Goal: Task Accomplishment & Management: Manage account settings

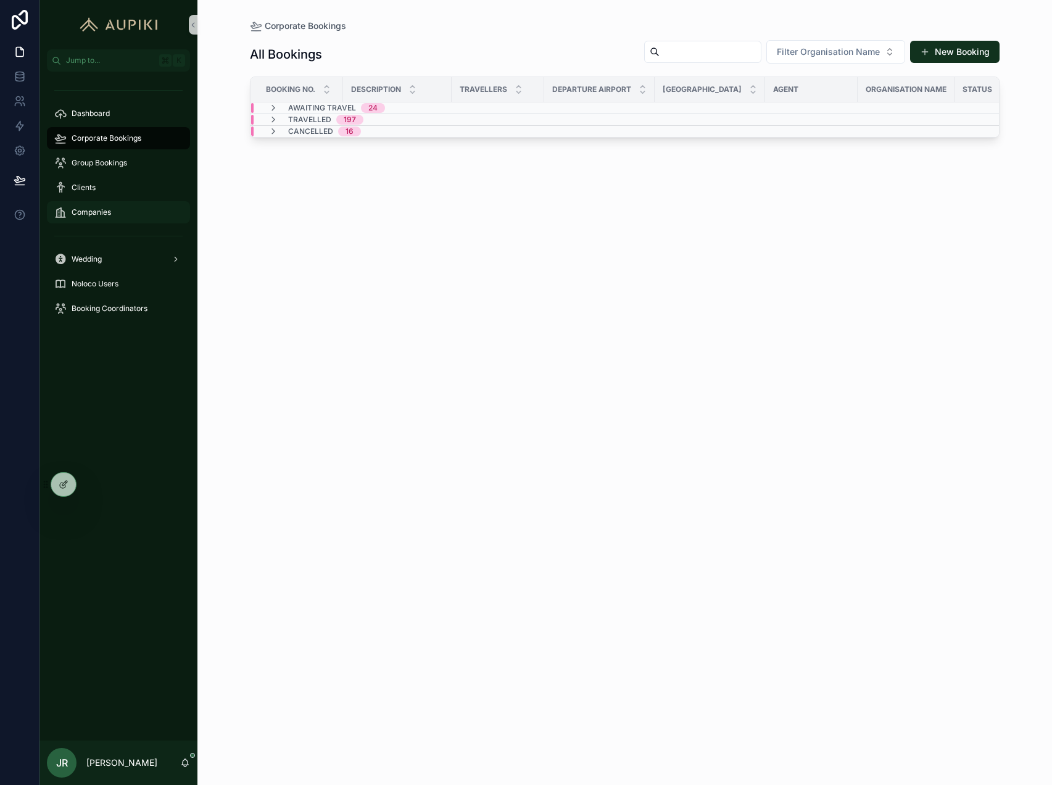
scroll to position [0, 2]
click at [62, 203] on div "Companies" at bounding box center [118, 212] width 128 height 20
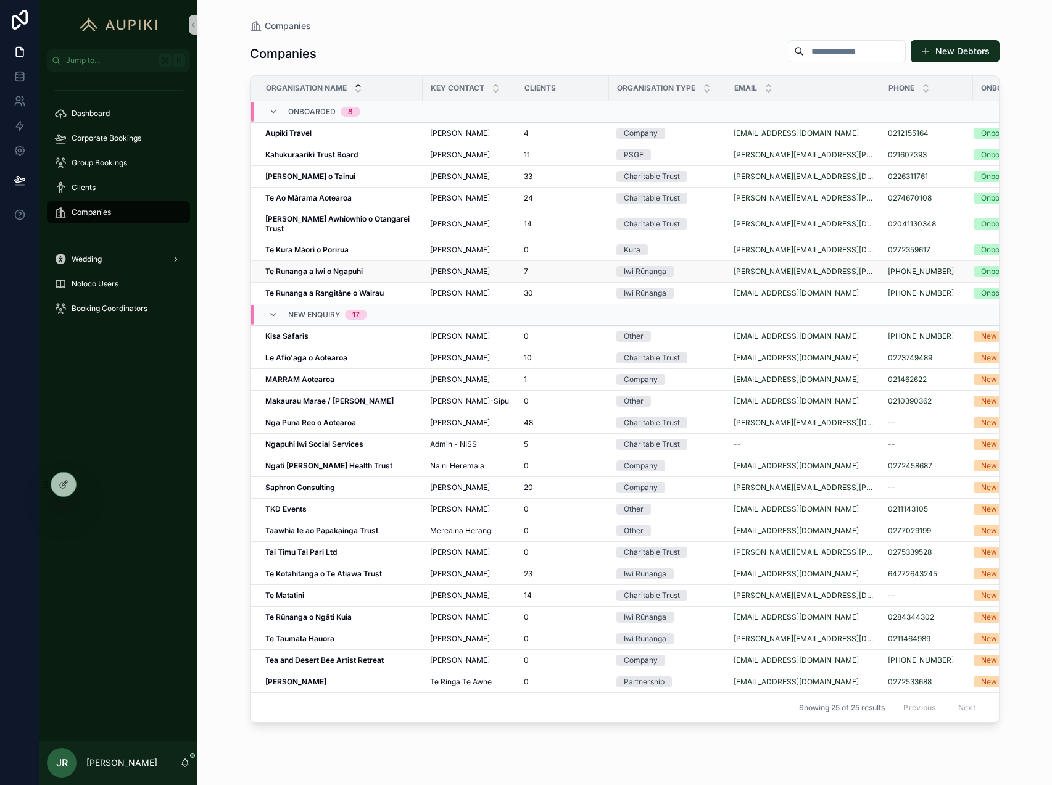
click at [384, 267] on div "Te Runanga a Iwi o Ngapuhi Te Runanga a Iwi o Ngapuhi" at bounding box center [340, 272] width 150 height 10
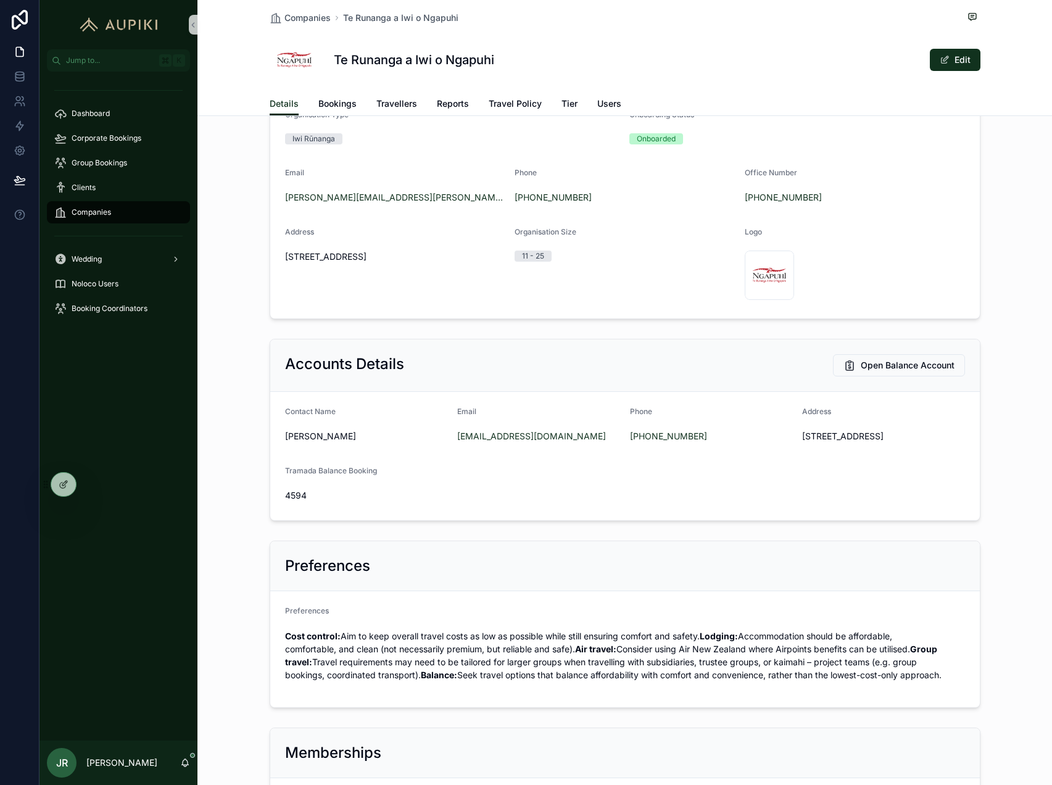
scroll to position [323, 0]
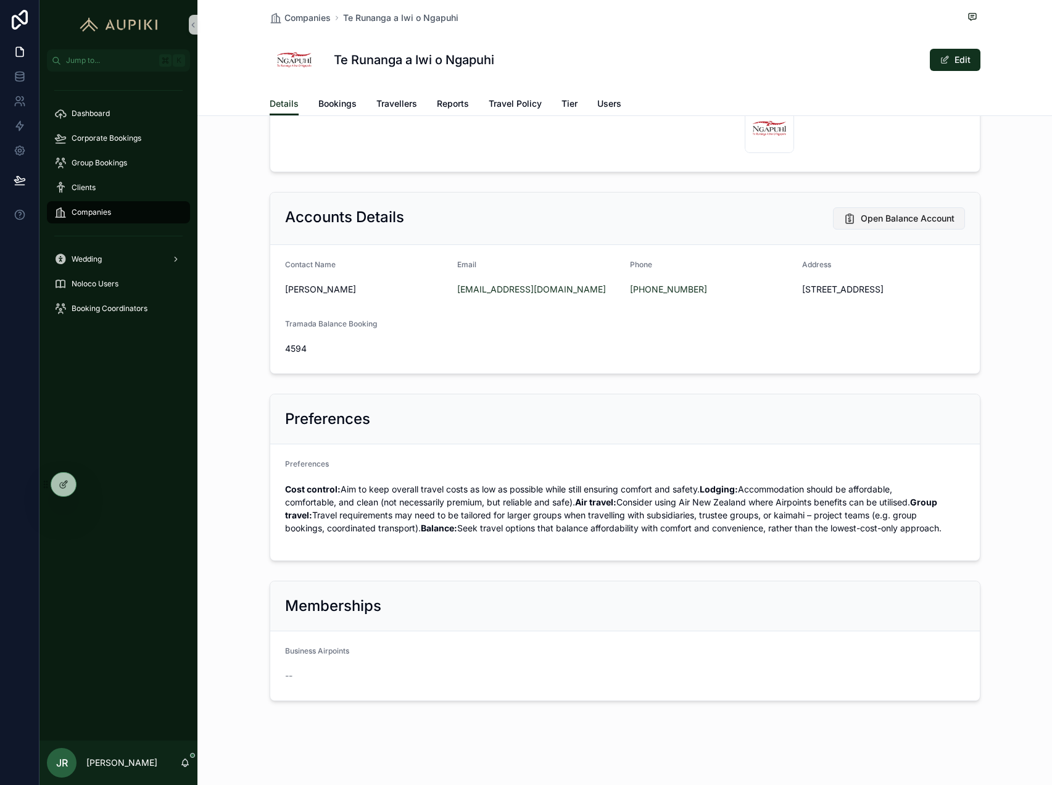
click at [926, 212] on span "Open Balance Account" at bounding box center [908, 218] width 94 height 12
click at [349, 105] on span "Bookings" at bounding box center [337, 104] width 38 height 12
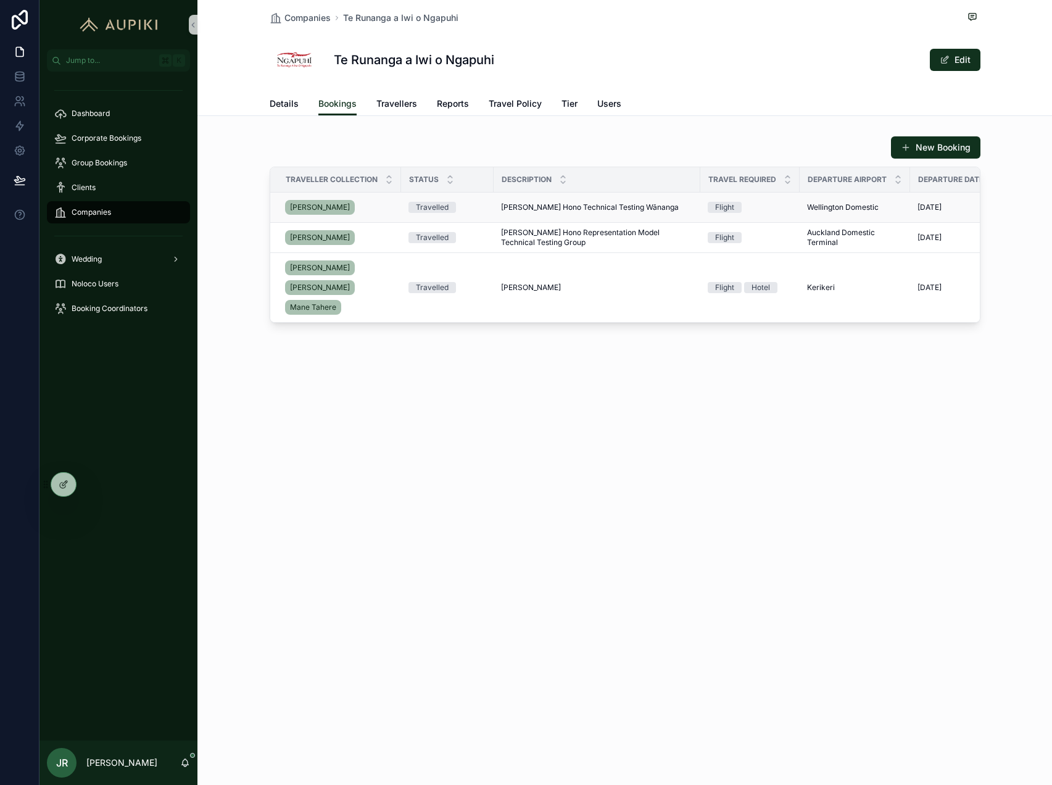
click at [544, 205] on span "[PERSON_NAME] Hono Technical Testing Wānanga" at bounding box center [590, 207] width 178 height 10
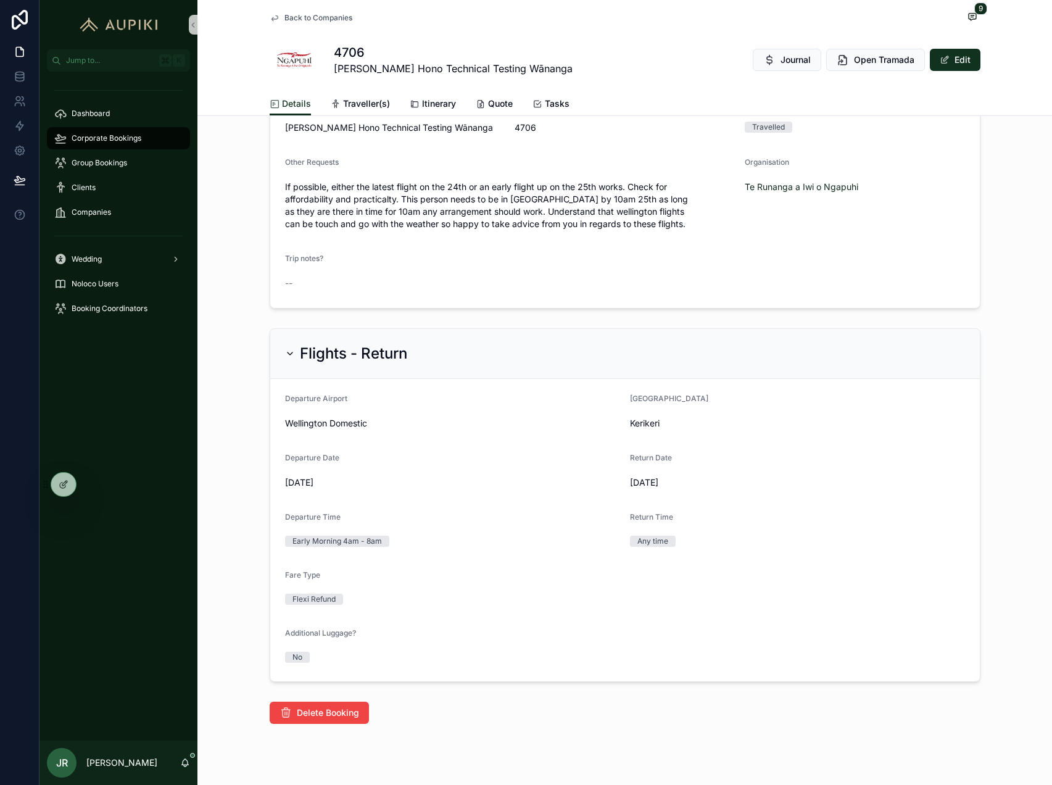
scroll to position [180, 0]
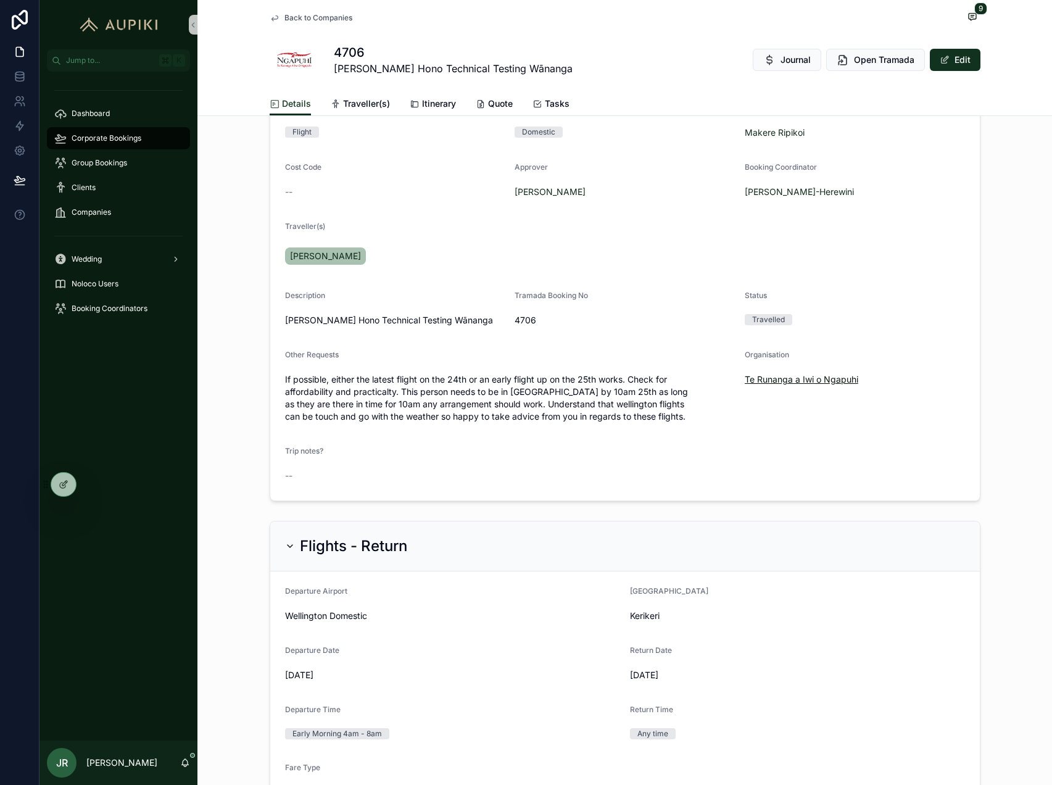
click at [750, 376] on span "Te Runanga a Iwi o Ngapuhi" at bounding box center [802, 379] width 114 height 12
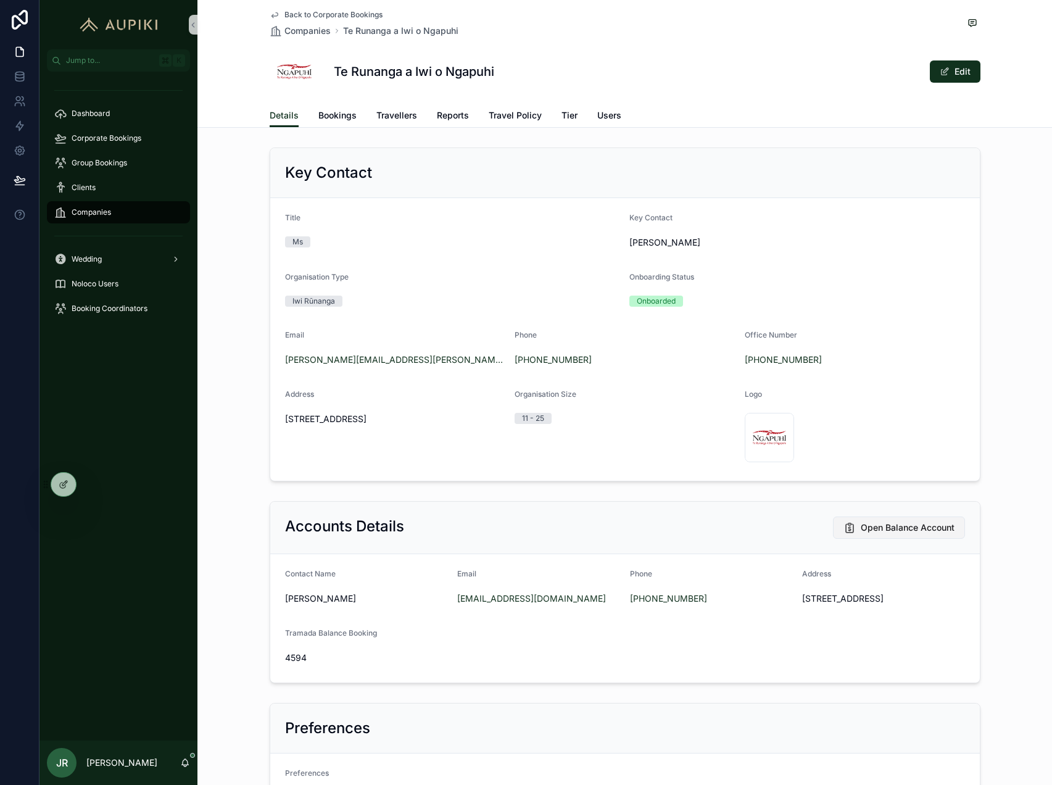
click at [912, 528] on span "Open Balance Account" at bounding box center [908, 527] width 94 height 12
click at [899, 533] on button "Open Balance Account" at bounding box center [899, 528] width 132 height 22
click at [107, 209] on span "Companies" at bounding box center [91, 212] width 39 height 10
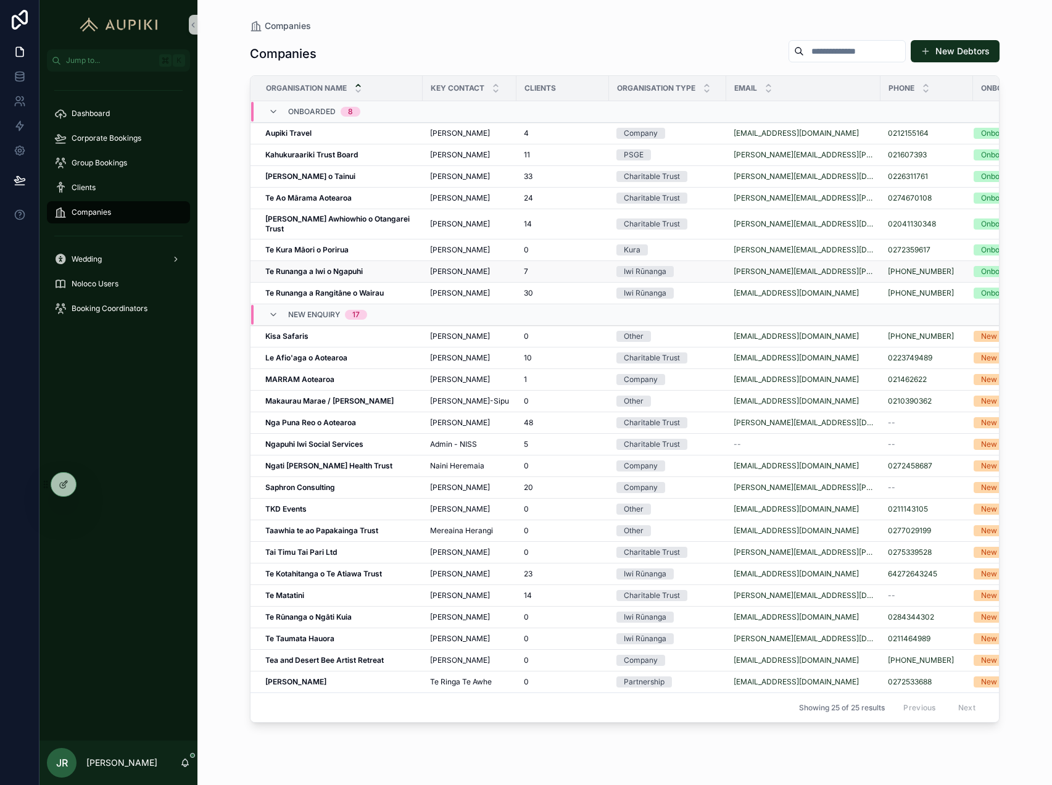
click at [350, 267] on strong "Te Runanga a Iwi o Ngapuhi" at bounding box center [314, 271] width 98 height 9
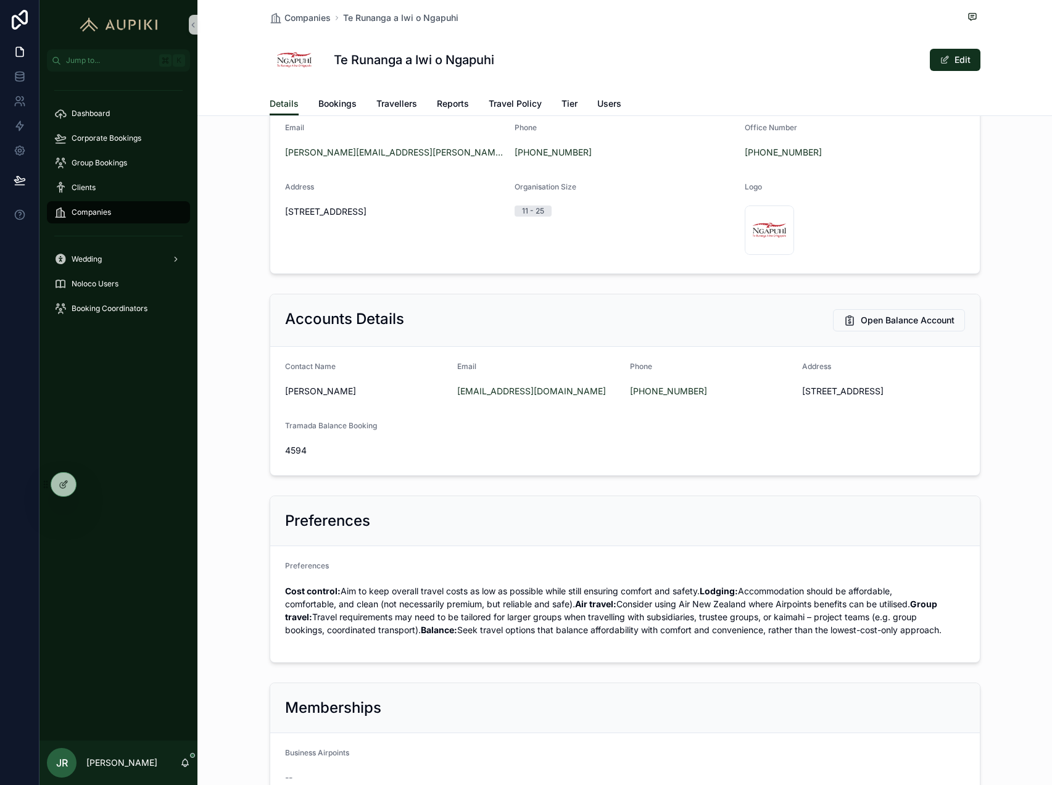
scroll to position [223, 0]
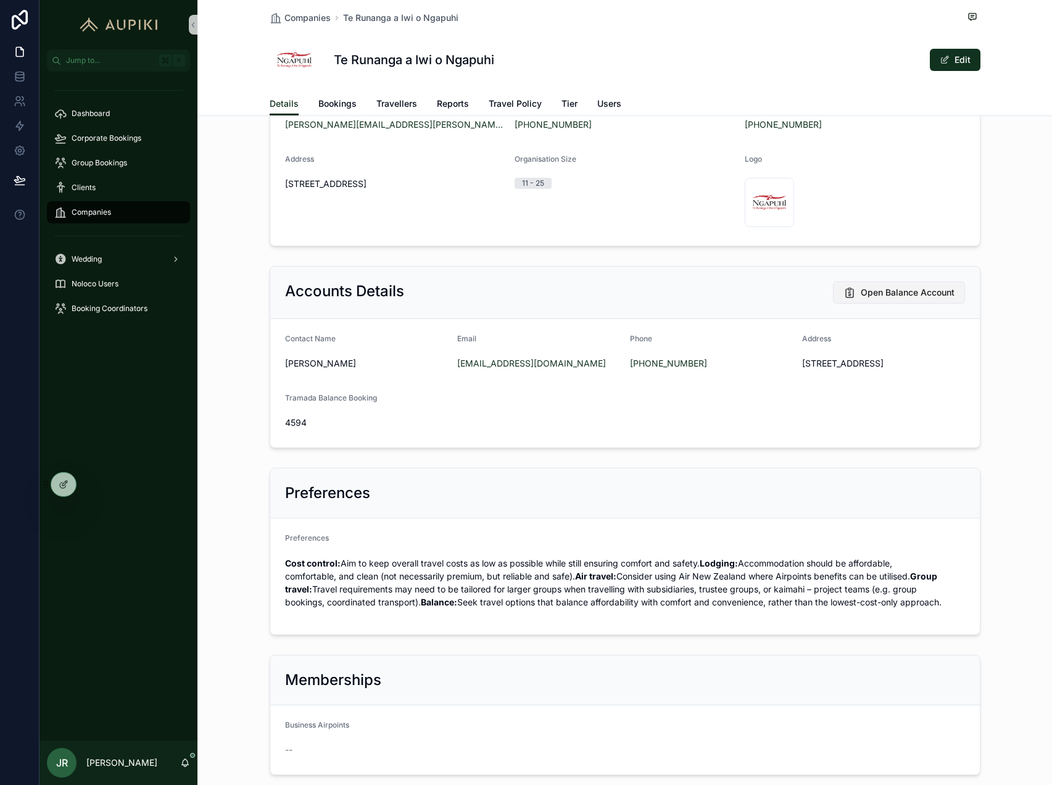
click at [879, 291] on span "Open Balance Account" at bounding box center [908, 292] width 94 height 12
